Goal: Find specific page/section

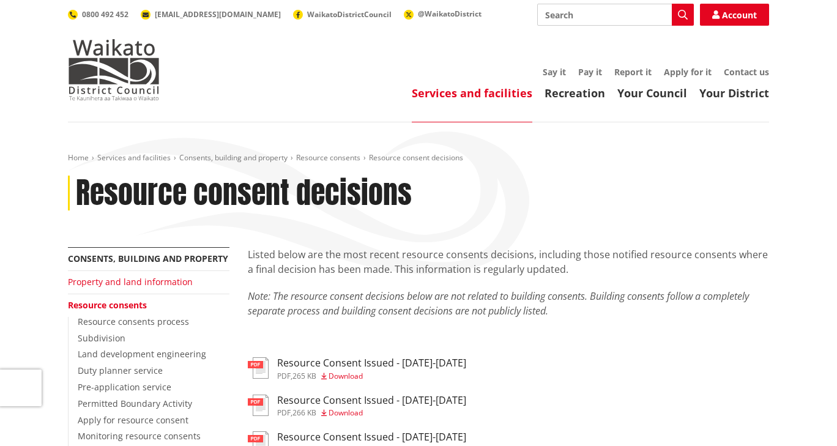
click at [163, 281] on link "Property and land information" at bounding box center [130, 282] width 125 height 12
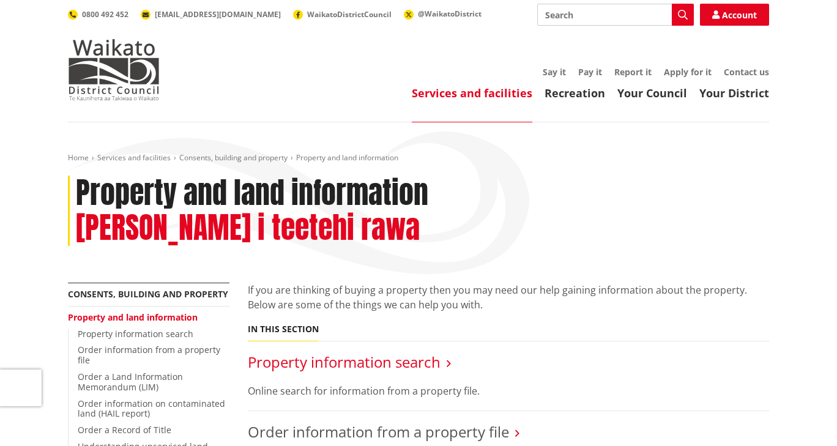
click at [328, 352] on link "Property information search" at bounding box center [344, 362] width 193 height 20
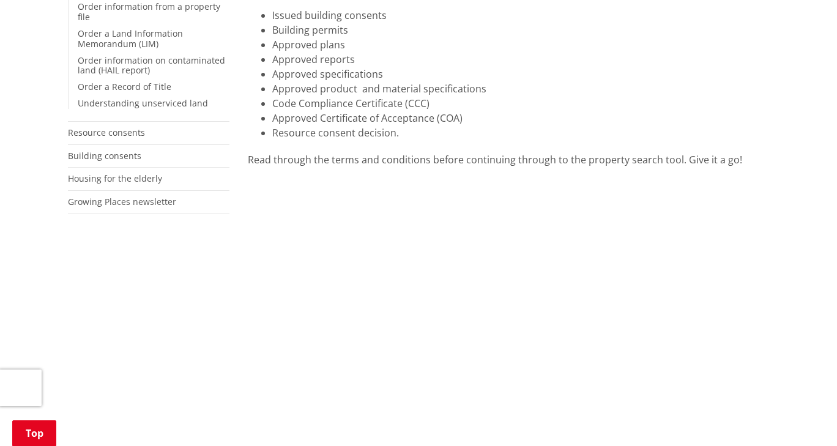
scroll to position [336, 0]
